Goal: Information Seeking & Learning: Learn about a topic

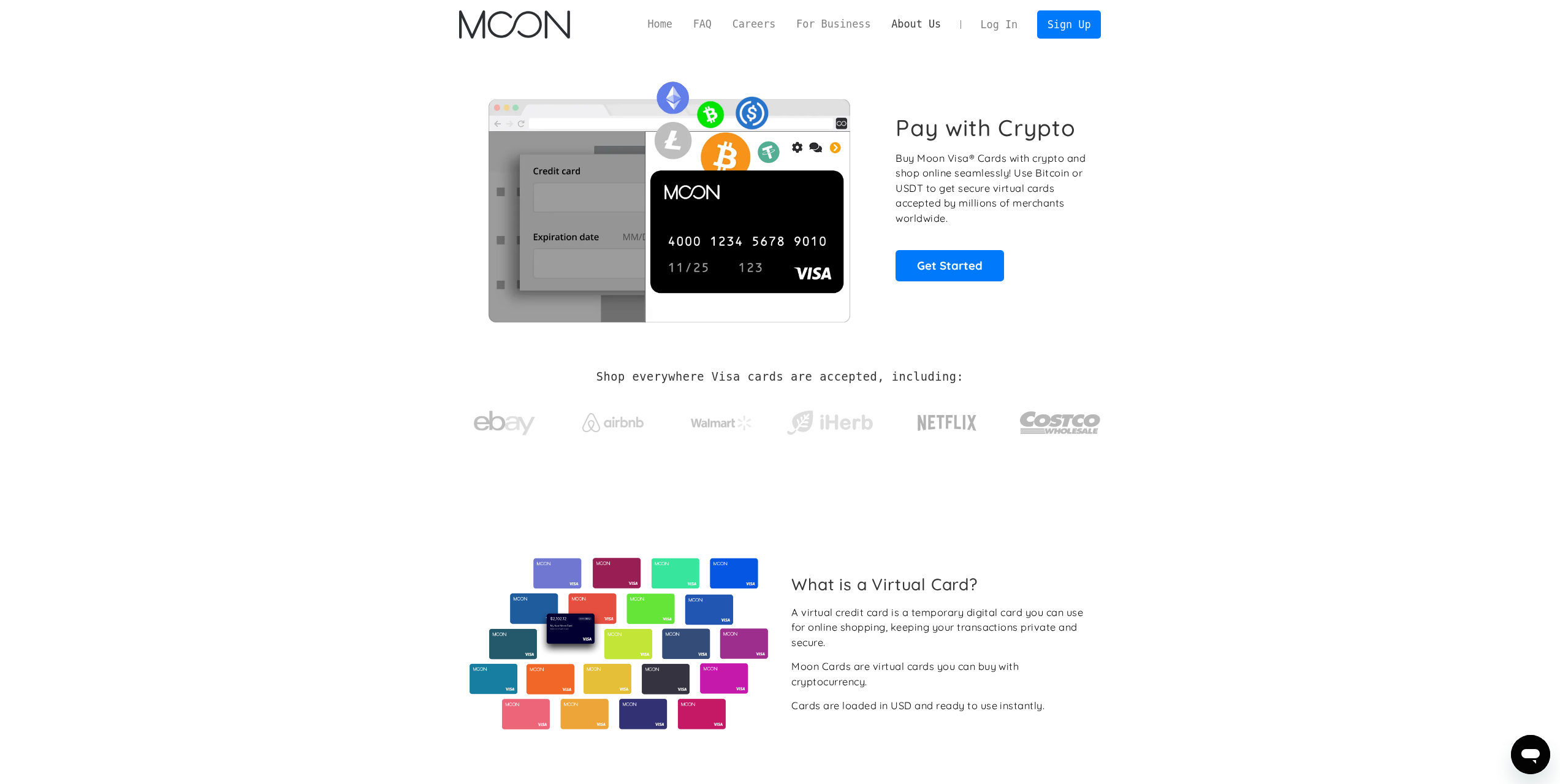
click at [924, 22] on link "About Us" at bounding box center [916, 24] width 71 height 15
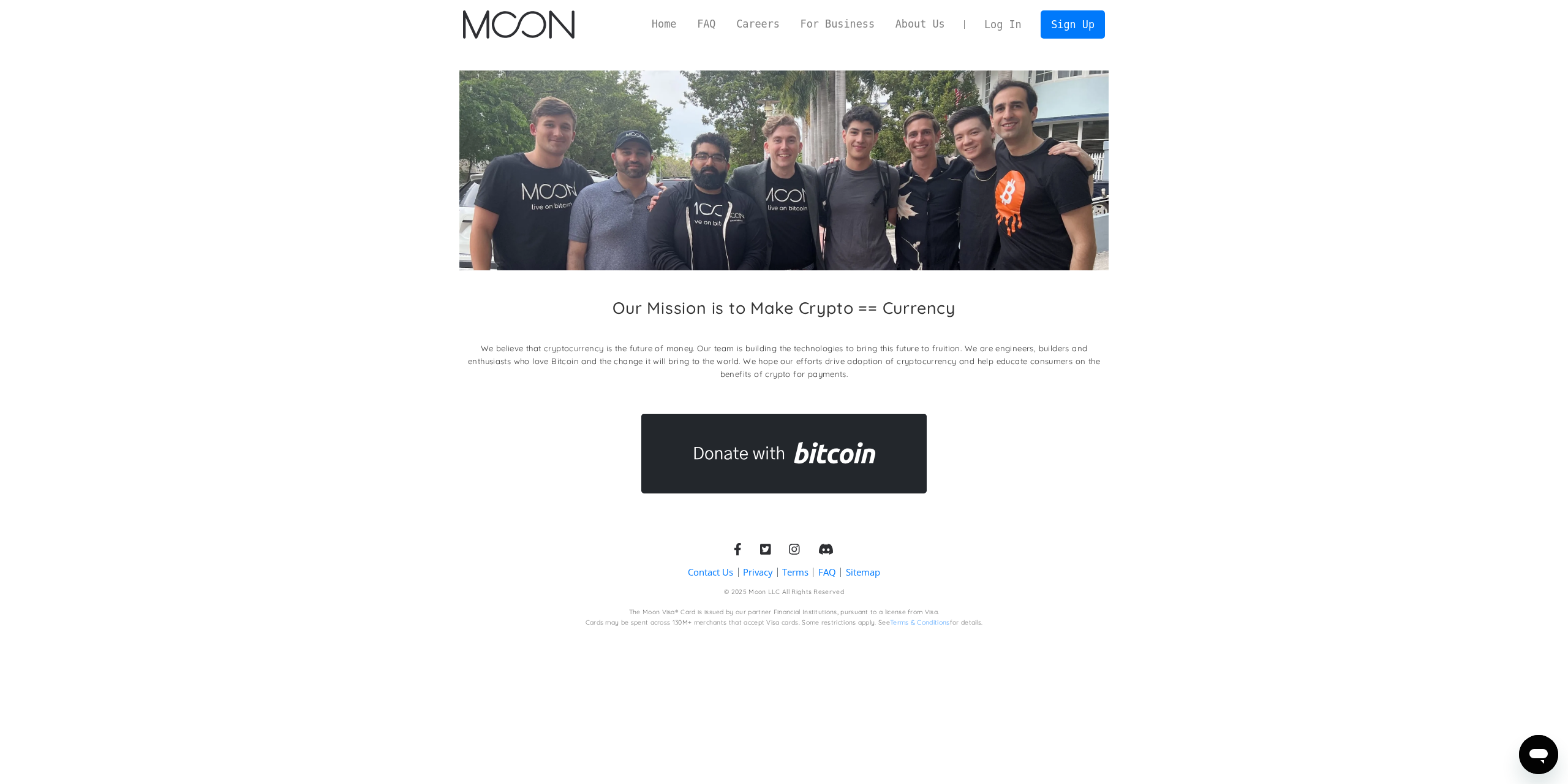
click at [502, 18] on img "home" at bounding box center [518, 24] width 110 height 28
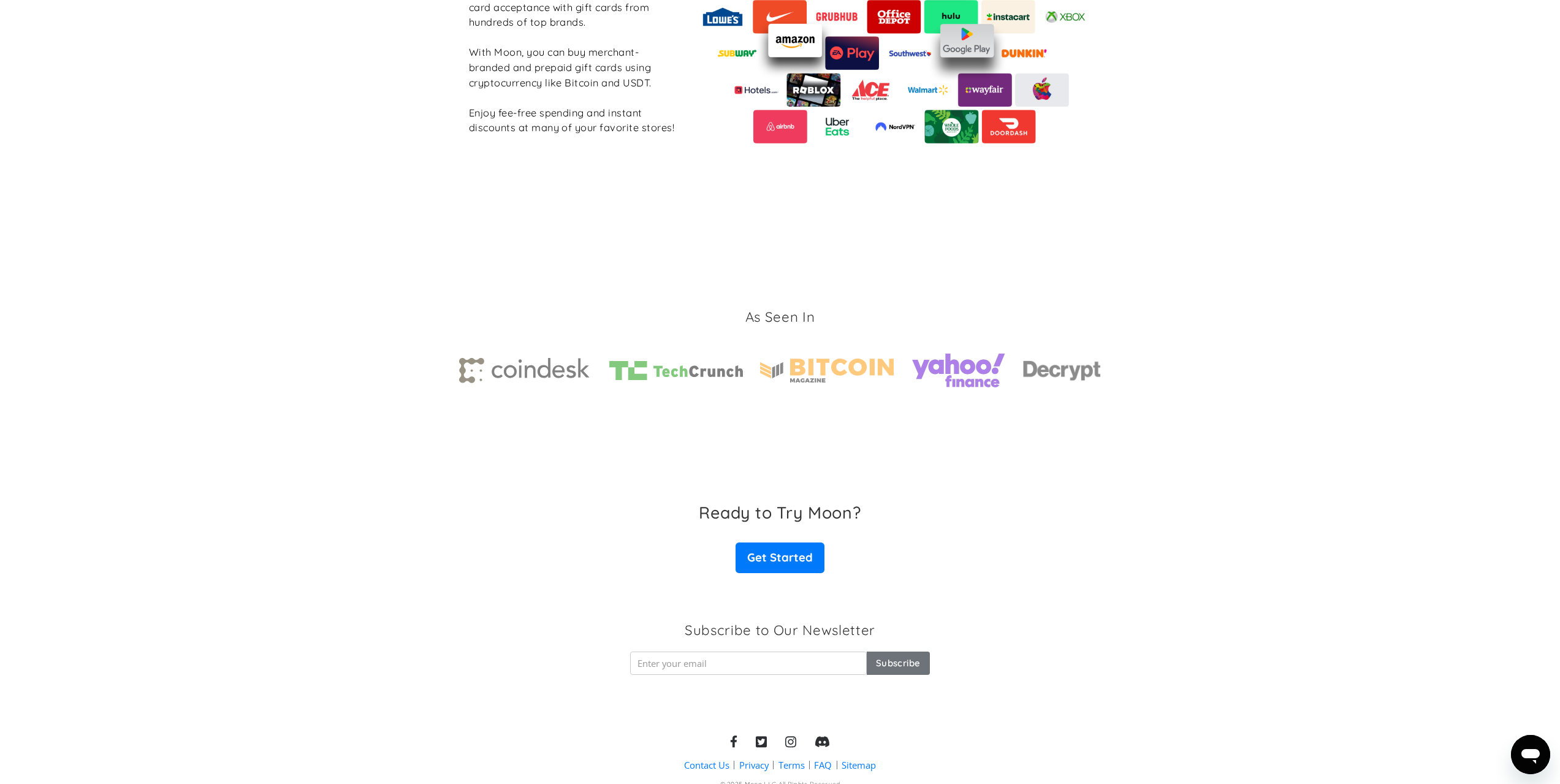
scroll to position [1615, 0]
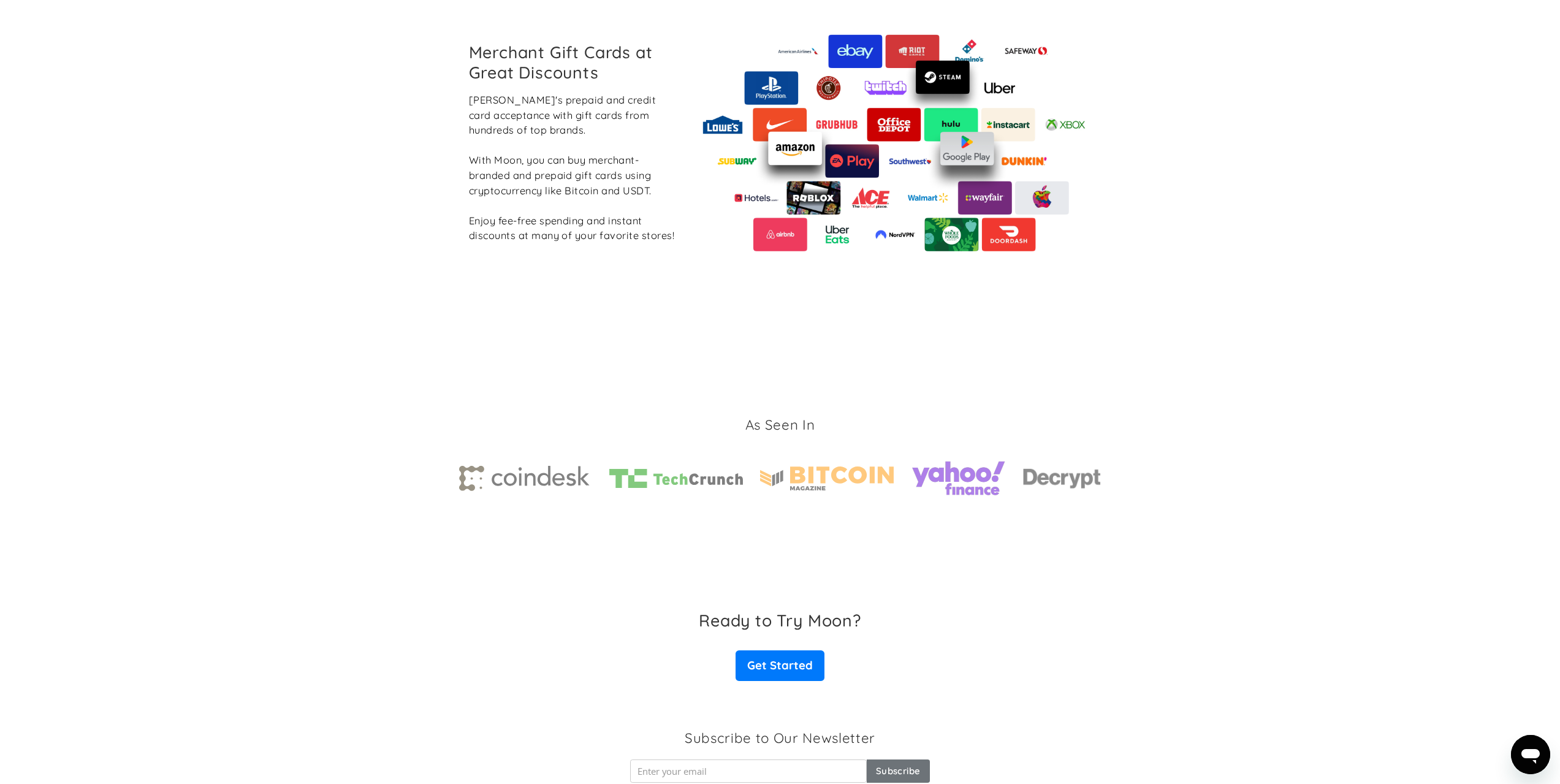
drag, startPoint x: 1116, startPoint y: 686, endPoint x: 1088, endPoint y: 628, distance: 64.4
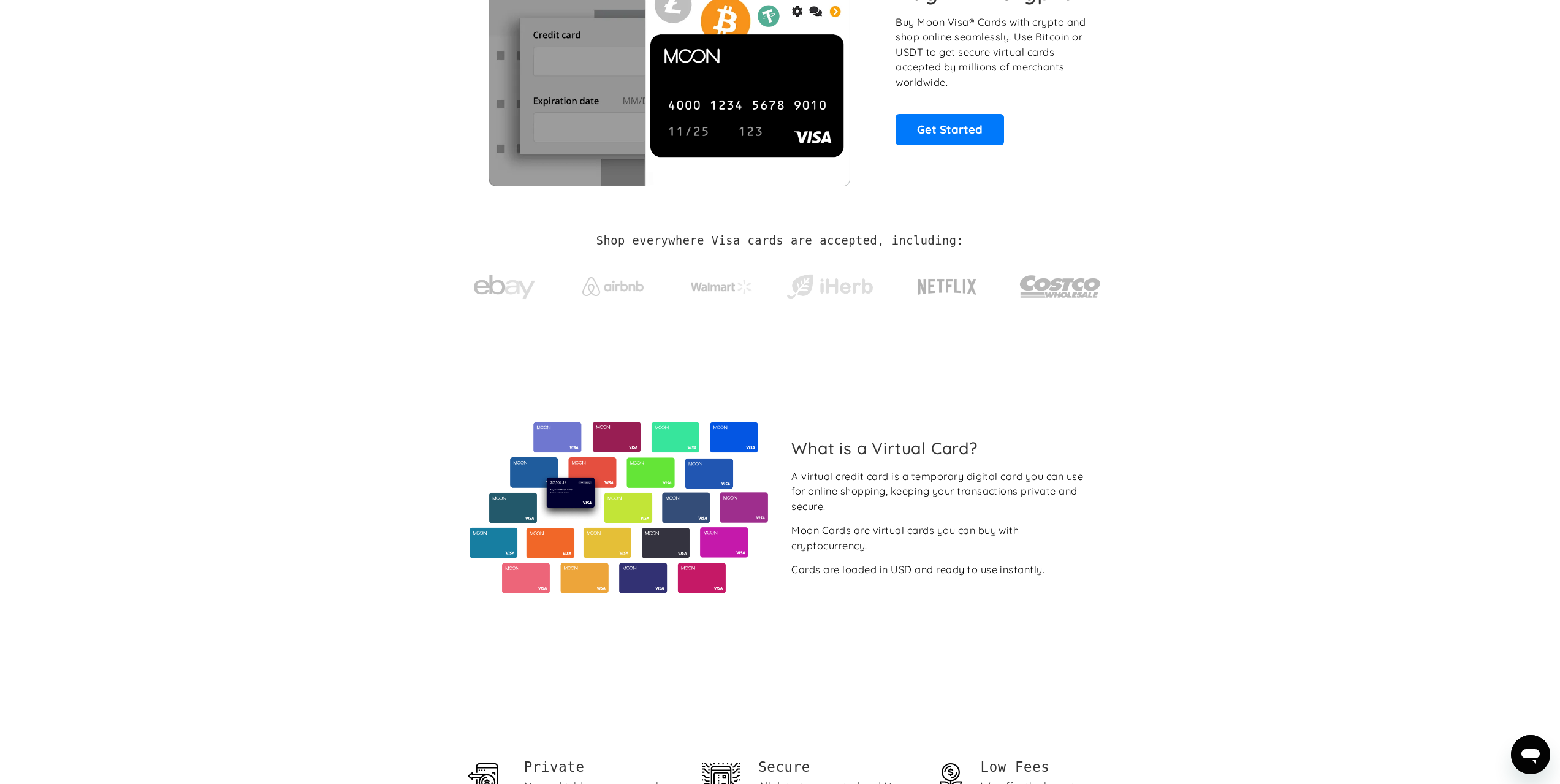
scroll to position [0, 0]
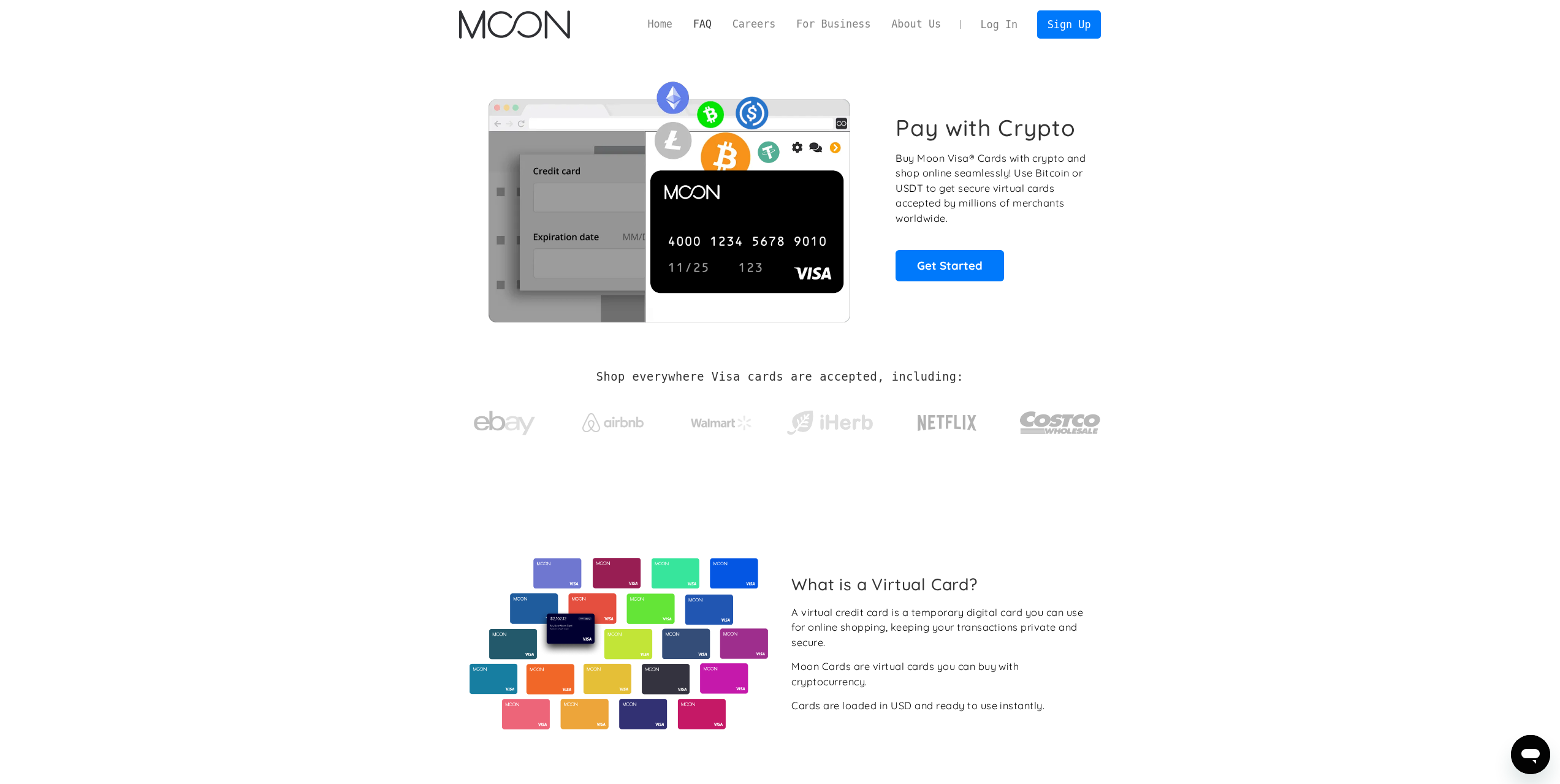
click at [718, 21] on link "FAQ" at bounding box center [702, 24] width 39 height 15
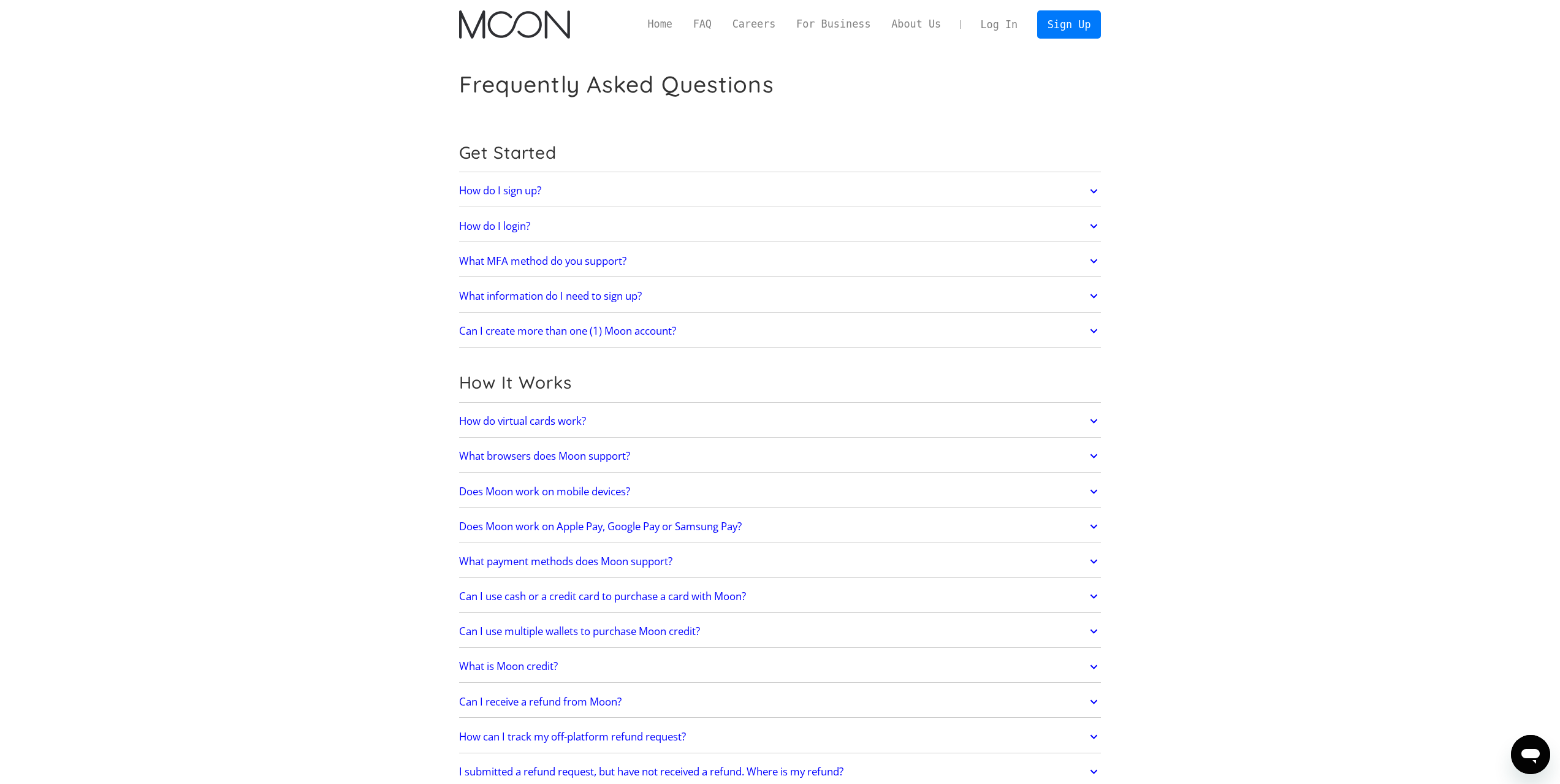
click at [630, 418] on link "How do virtual cards work?" at bounding box center [780, 421] width 642 height 25
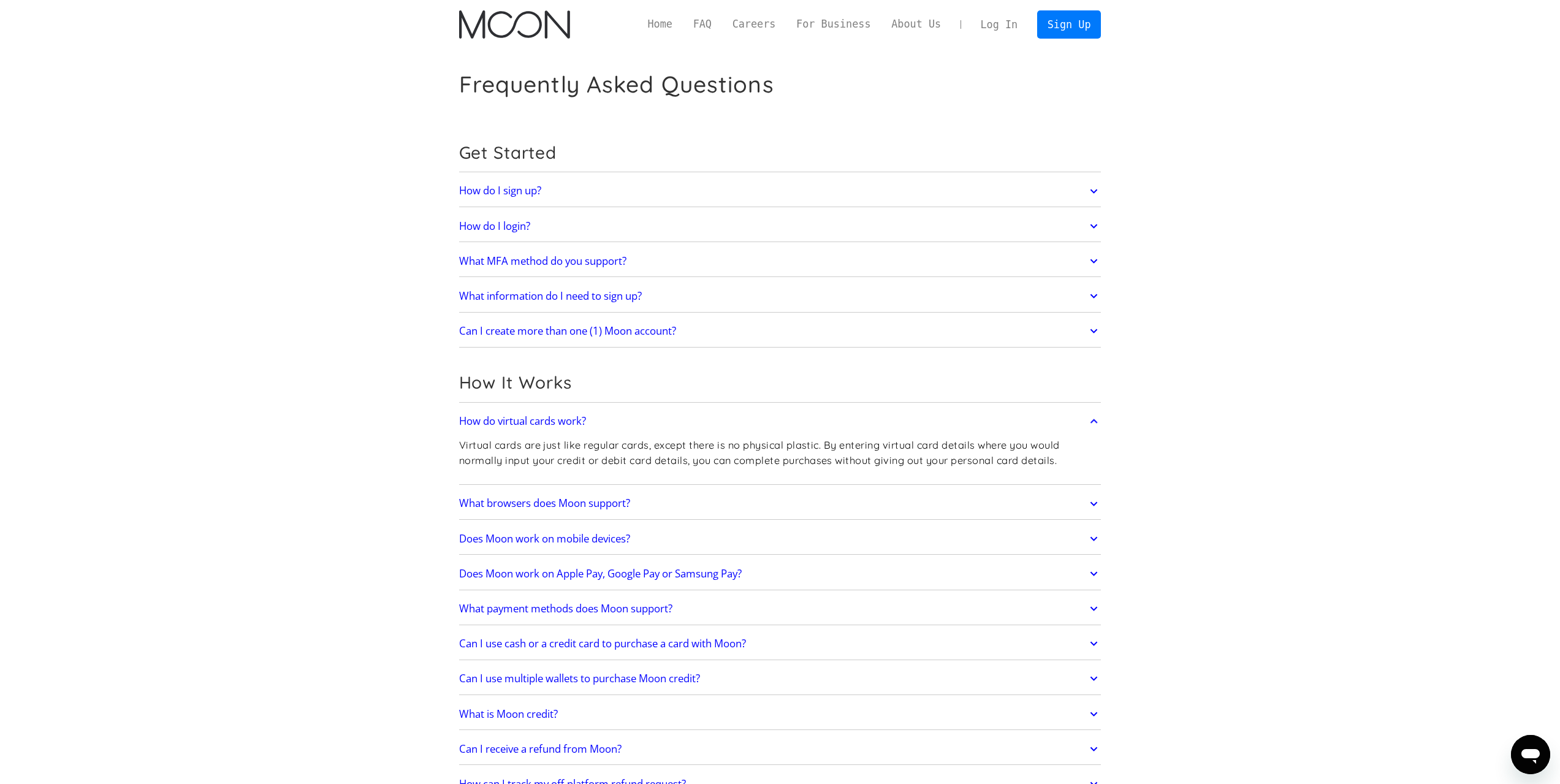
click at [630, 419] on link "How do virtual cards work?" at bounding box center [780, 421] width 642 height 25
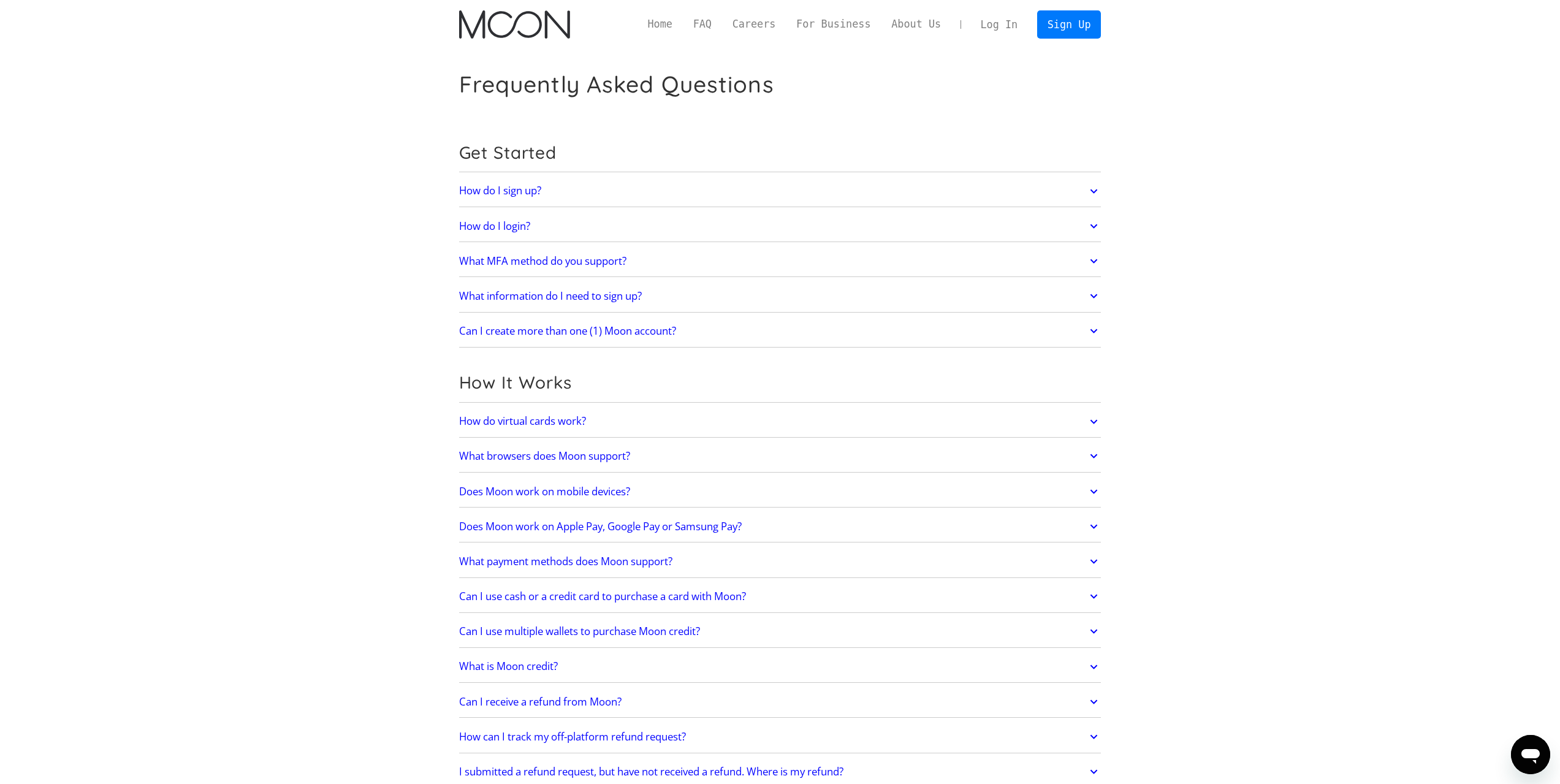
click at [695, 457] on link "What browsers does Moon support?" at bounding box center [780, 456] width 642 height 25
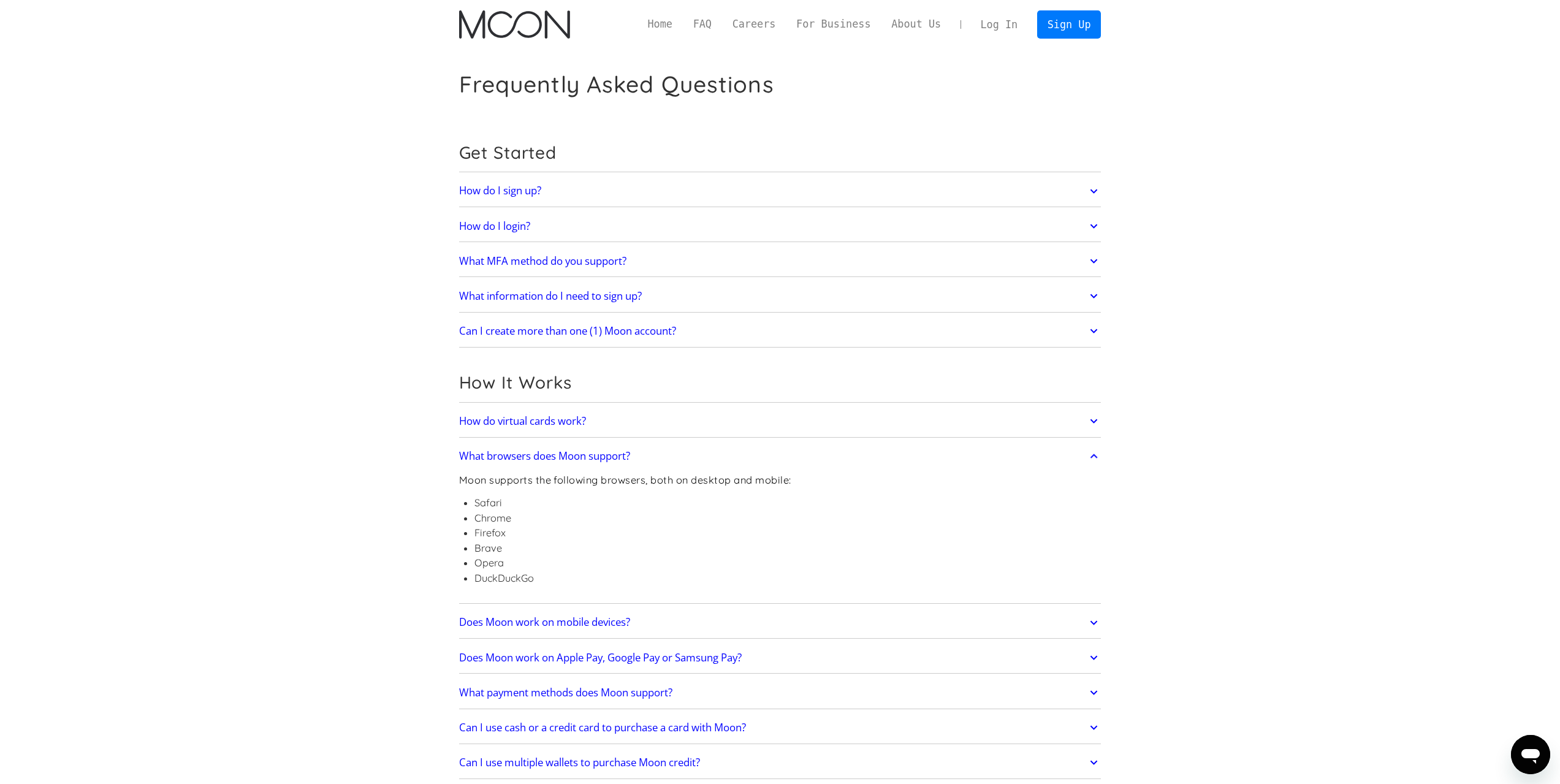
click at [696, 452] on link "What browsers does Moon support?" at bounding box center [780, 456] width 642 height 25
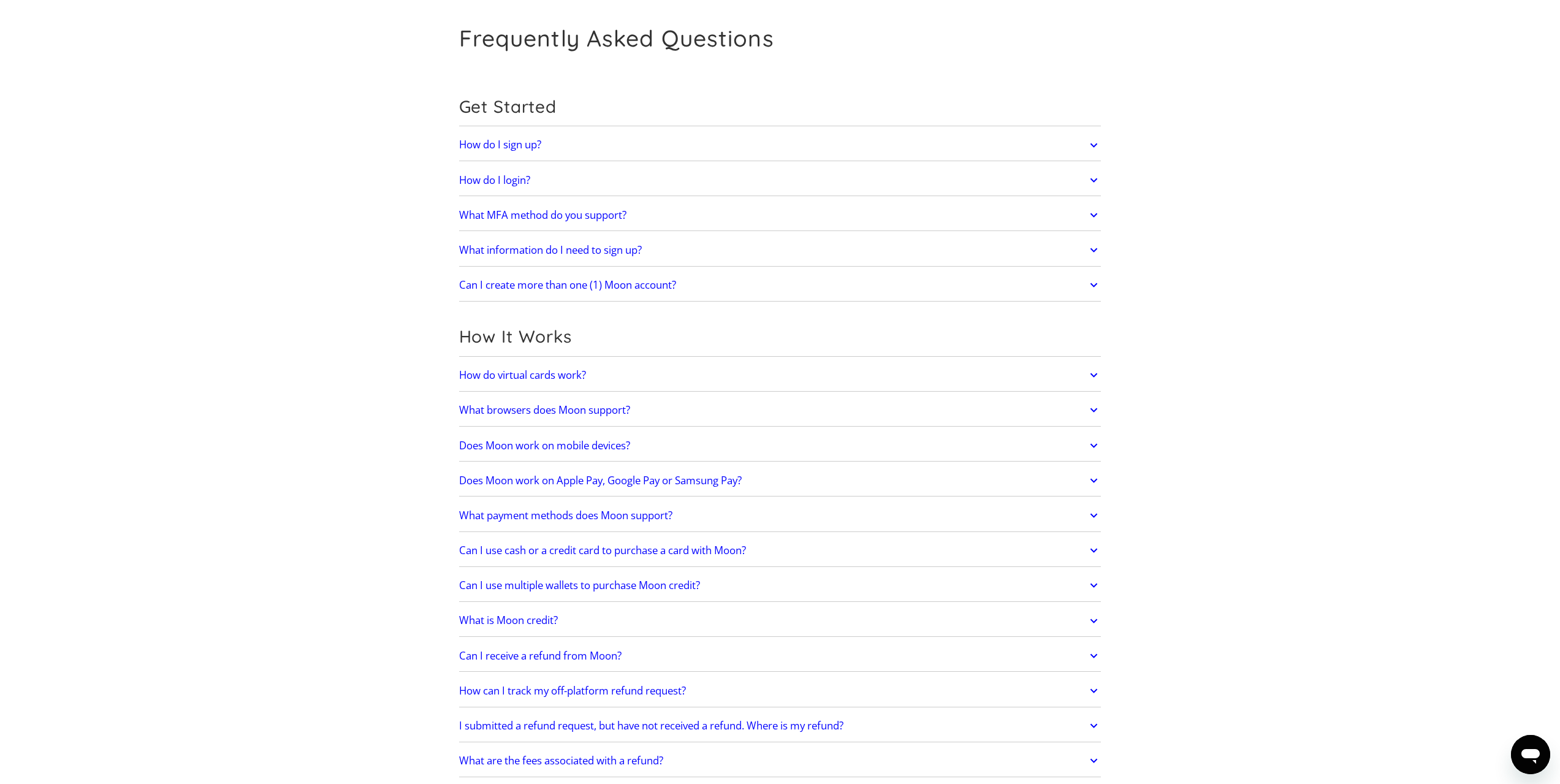
scroll to position [122, 0]
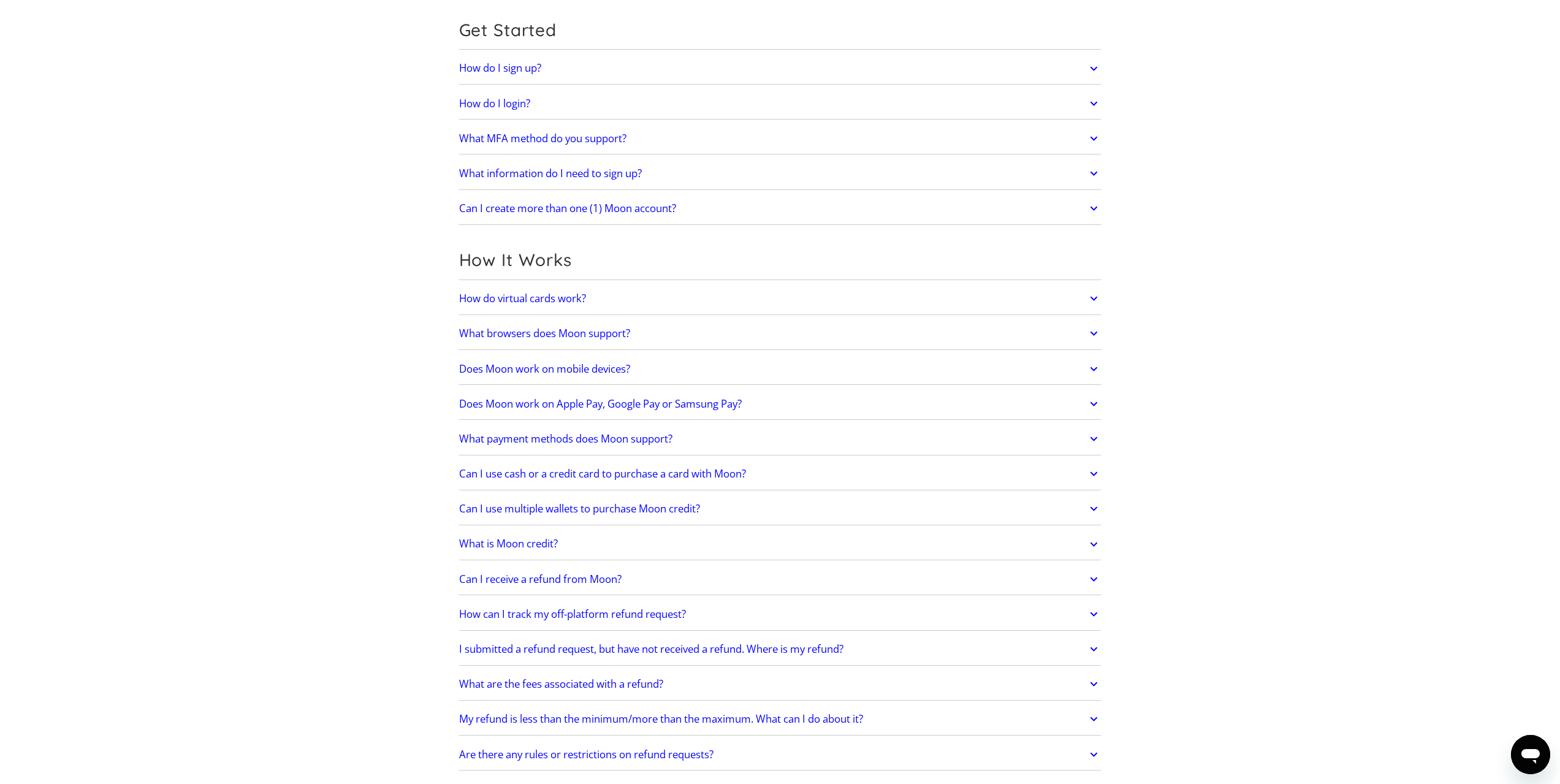
click at [654, 372] on link "Does Moon work on mobile devices?" at bounding box center [780, 369] width 642 height 25
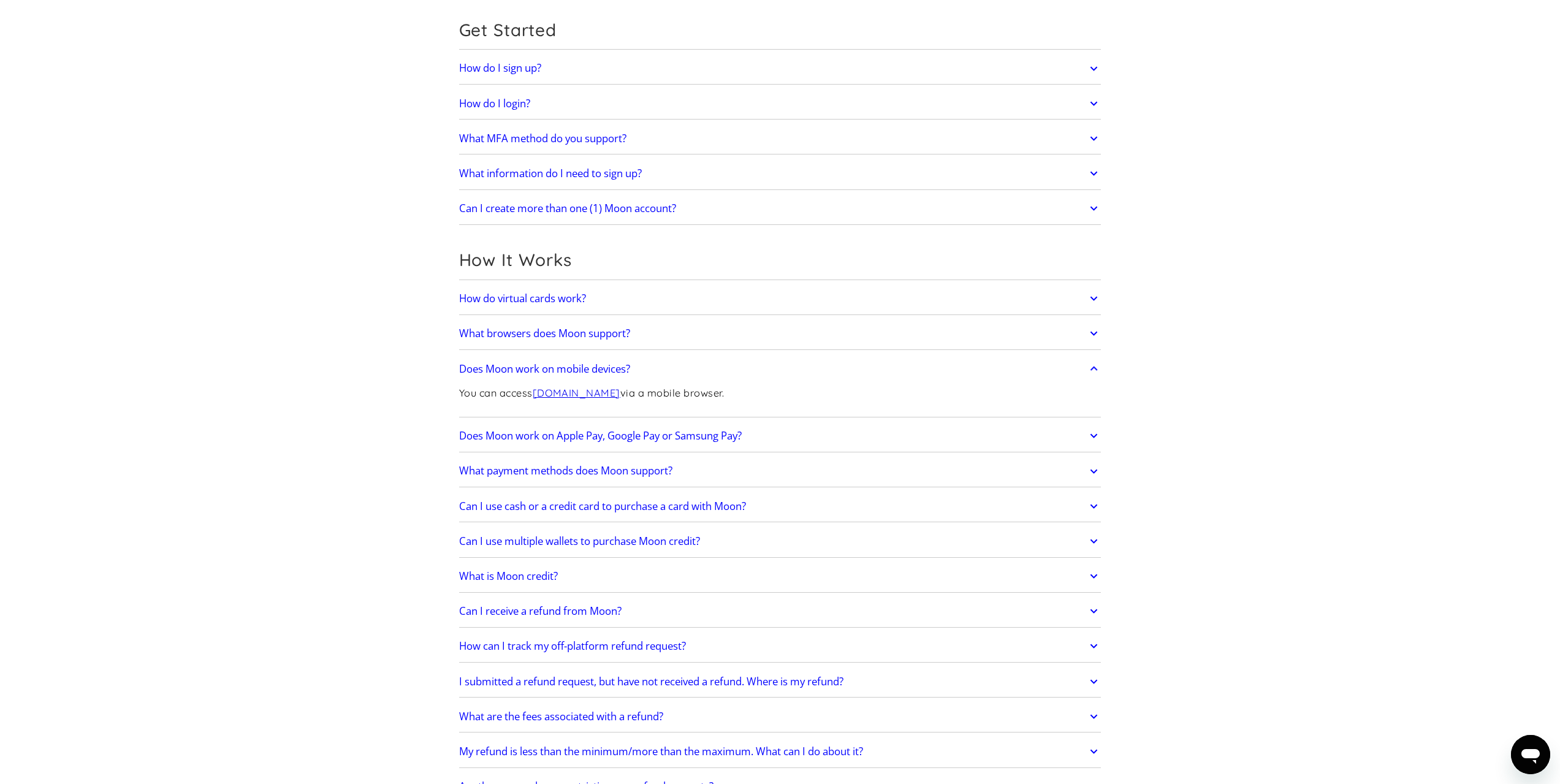
click at [657, 371] on link "Does Moon work on mobile devices?" at bounding box center [780, 369] width 642 height 25
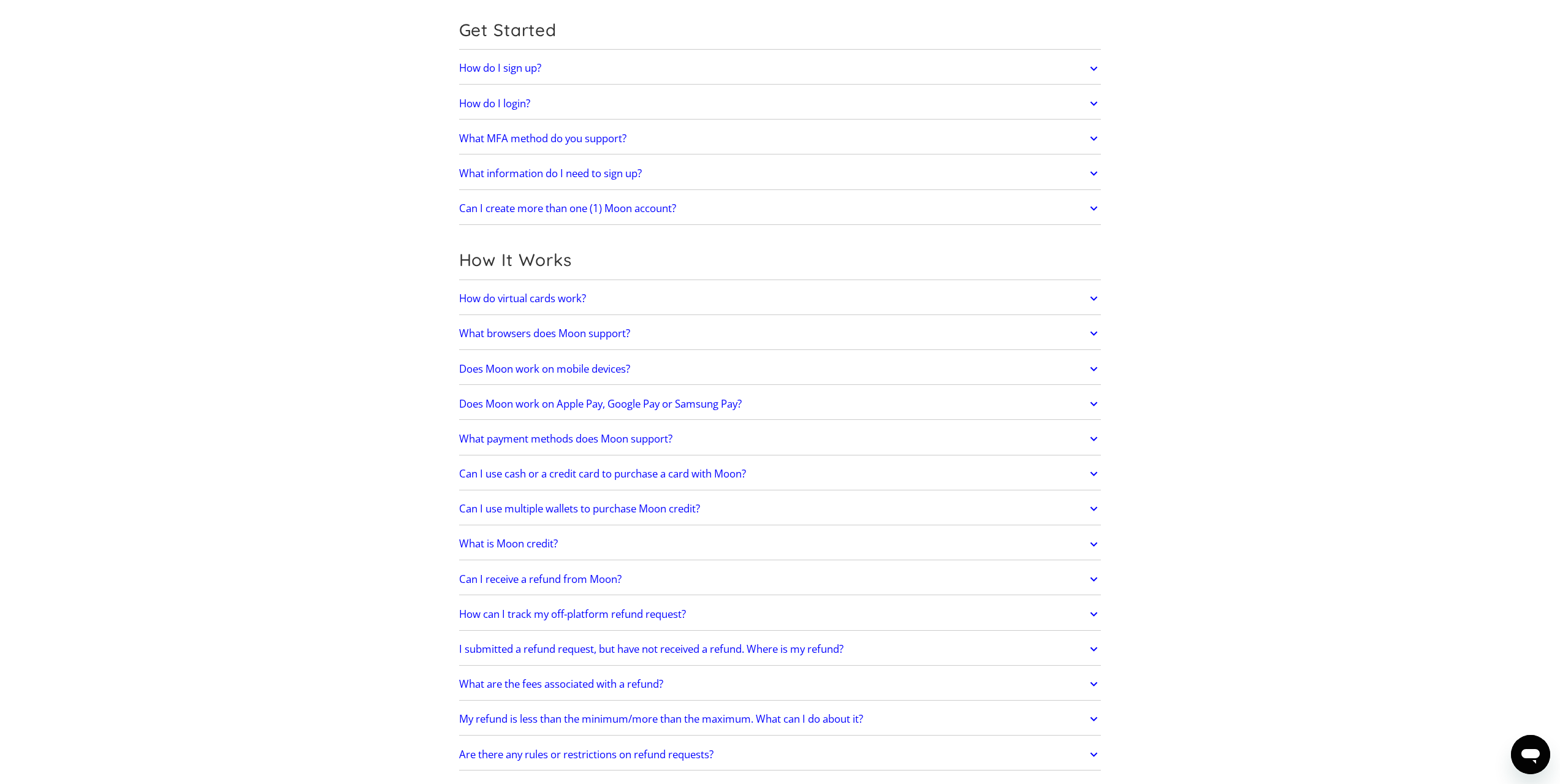
click at [794, 397] on link "Does Moon work on Apple Pay, Google Pay or Samsung Pay?" at bounding box center [780, 403] width 642 height 25
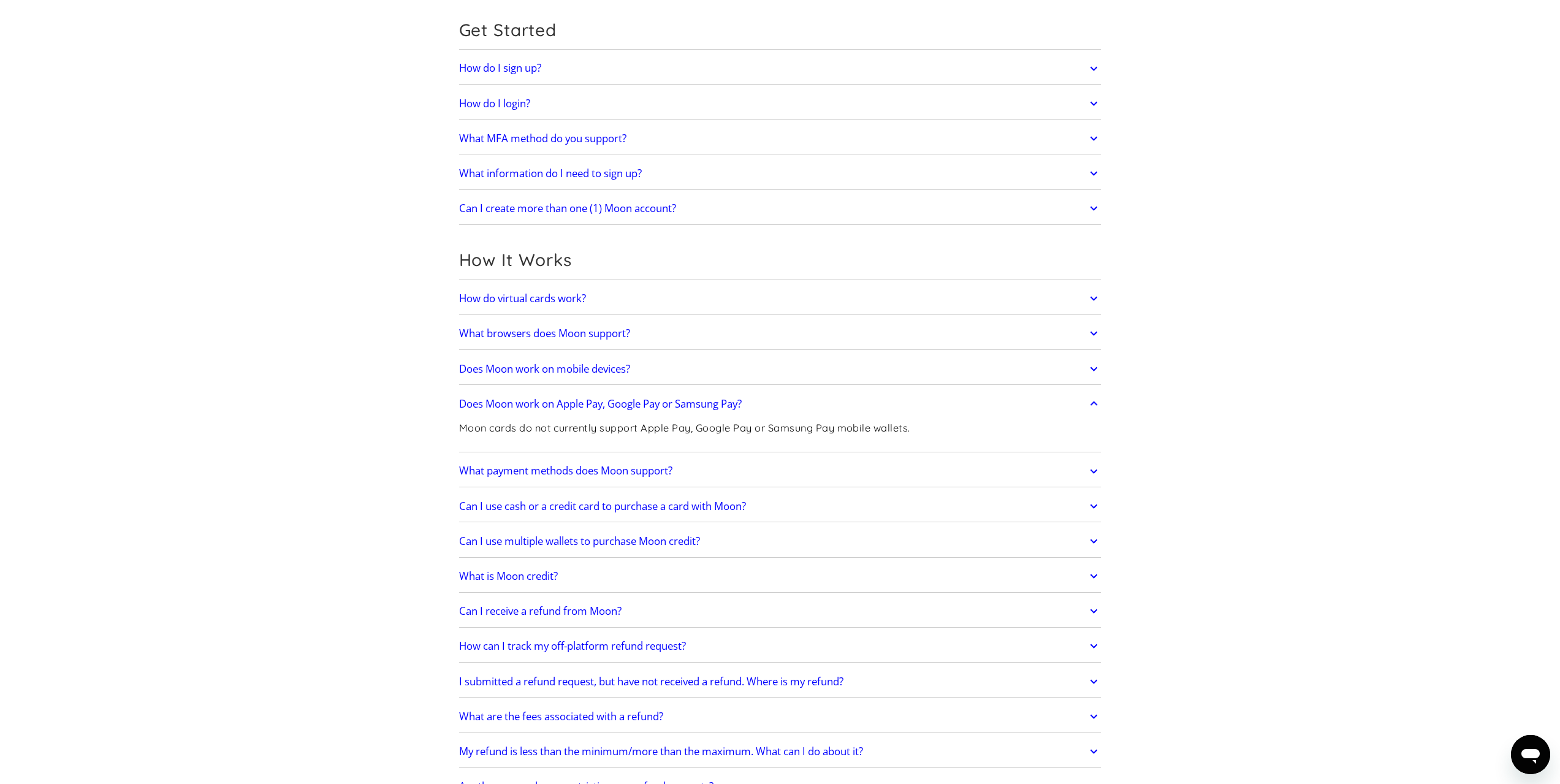
click at [792, 452] on div "How do virtual cards work? Virtual cards are just like regular cards, except th…" at bounding box center [780, 543] width 642 height 520
click at [791, 466] on link "What payment methods does Moon support?" at bounding box center [780, 471] width 642 height 25
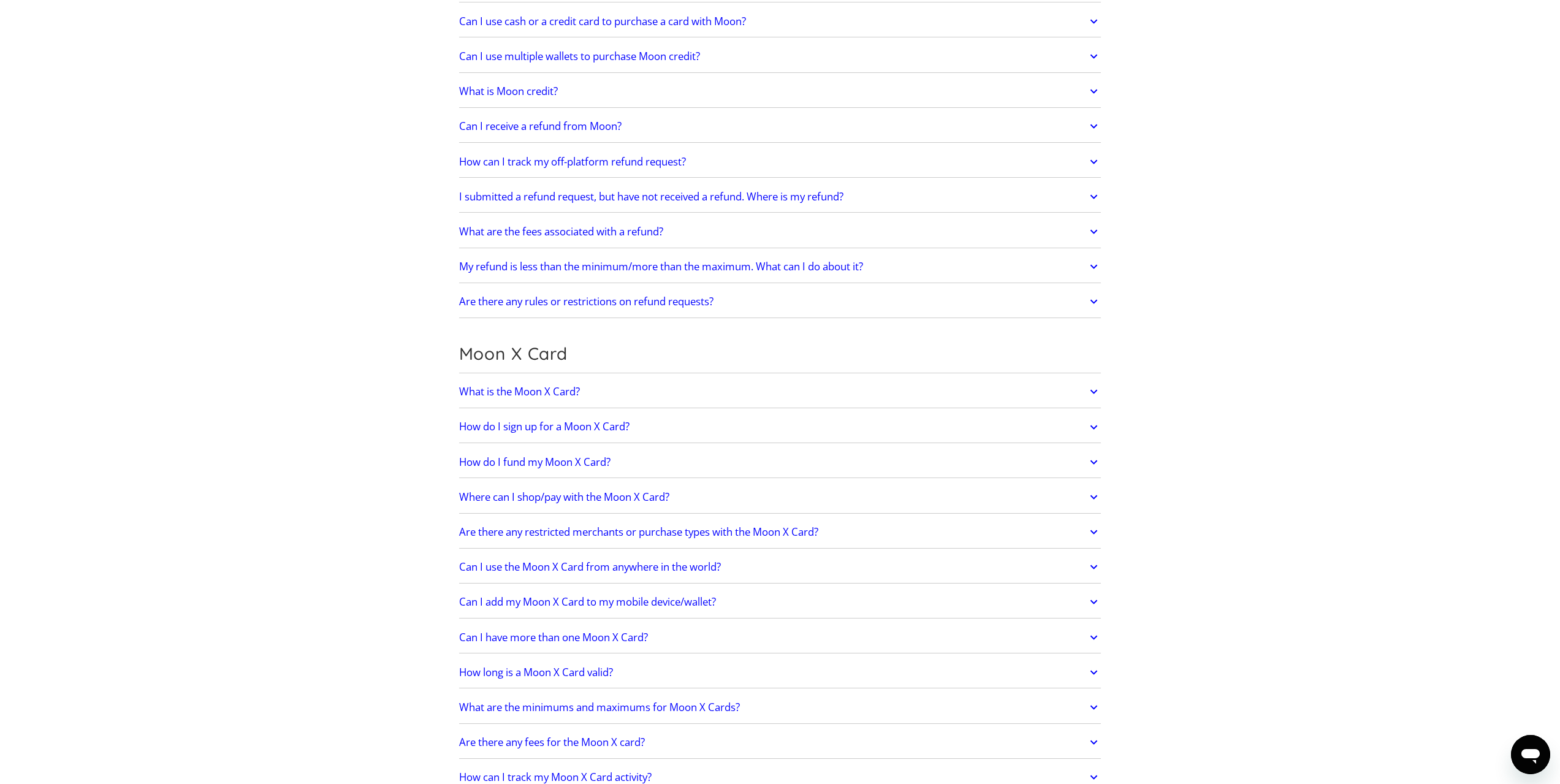
scroll to position [674, 0]
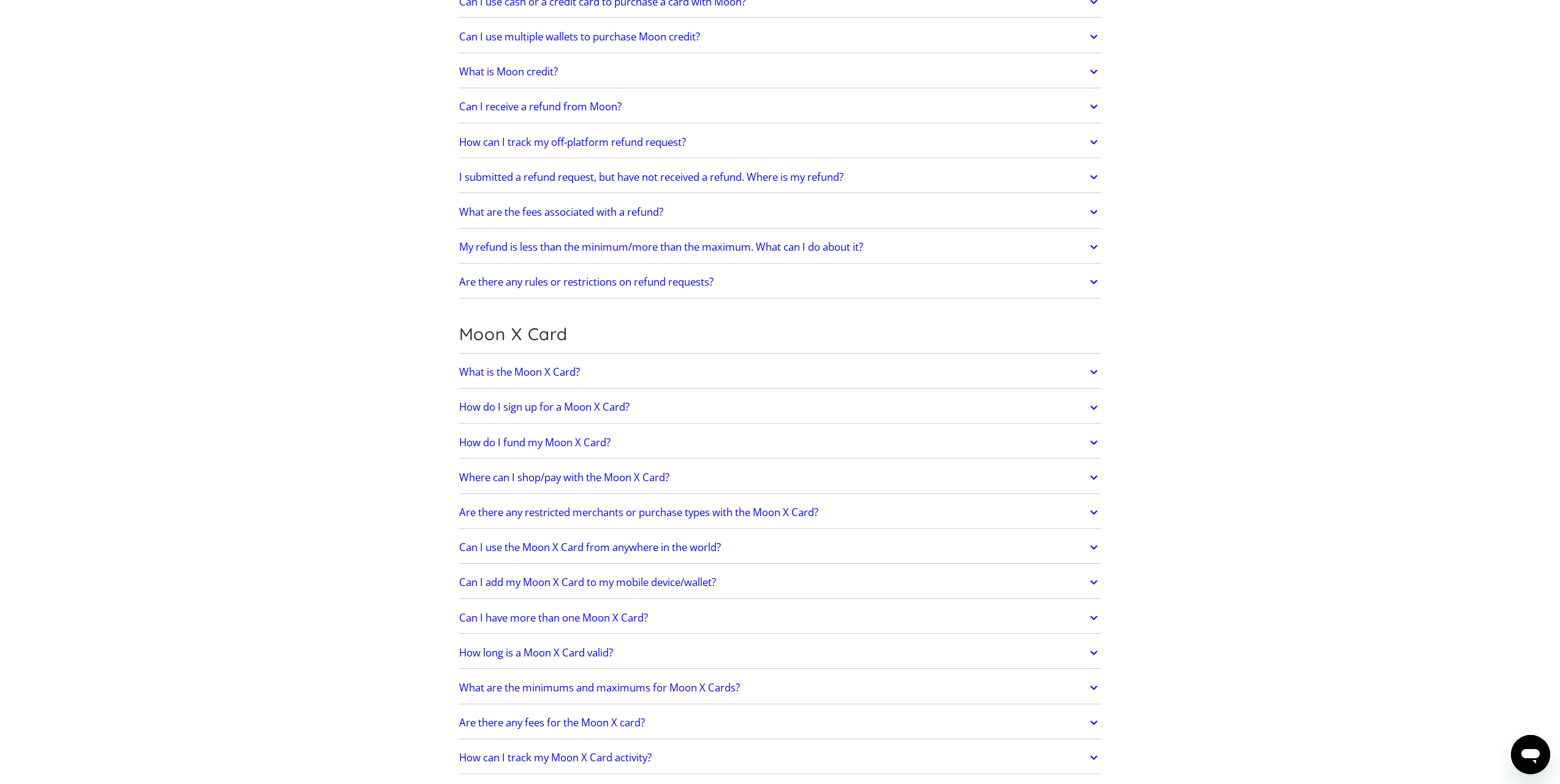
click at [680, 367] on link "What is the Moon X Card?" at bounding box center [780, 371] width 642 height 25
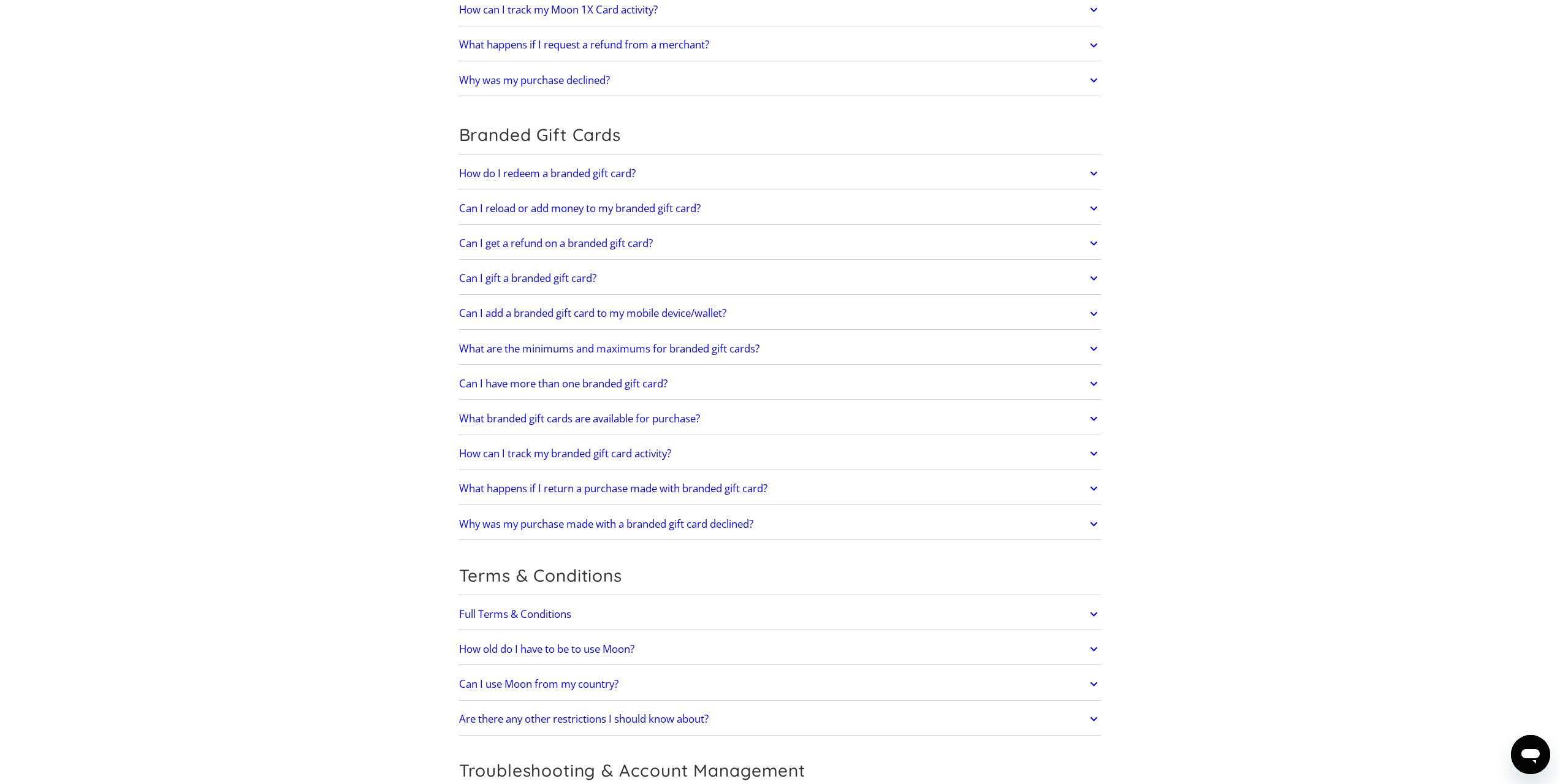
scroll to position [0, 0]
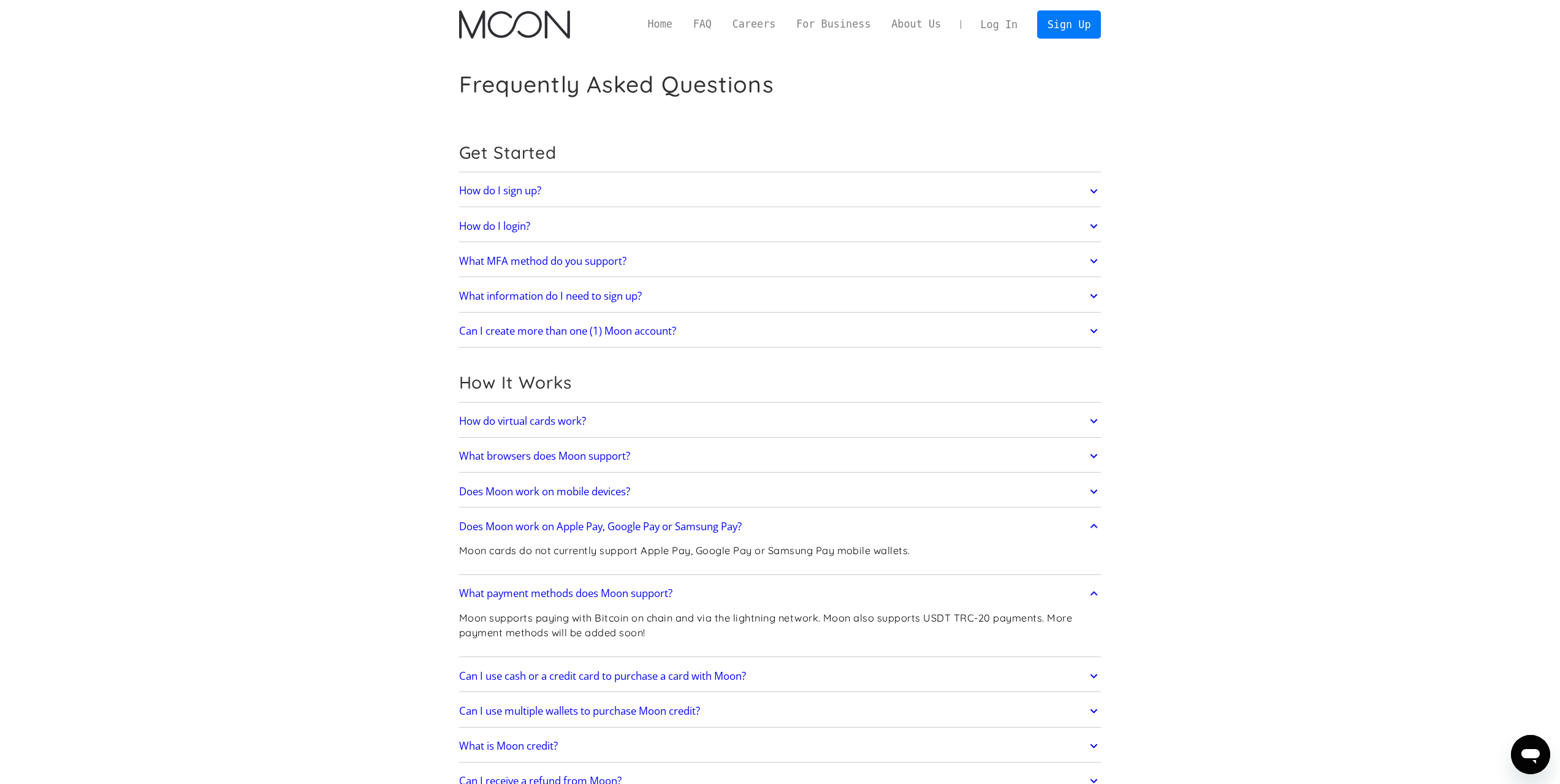
drag, startPoint x: 1362, startPoint y: 531, endPoint x: 990, endPoint y: -31, distance: 674.0
click at [516, 22] on img "home" at bounding box center [514, 24] width 111 height 28
